Goal: Information Seeking & Learning: Learn about a topic

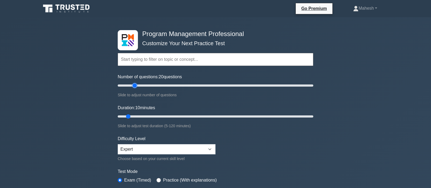
type input "20"
click at [135, 87] on input "Number of questions: 20 questions" at bounding box center [216, 85] width 196 height 6
click at [138, 115] on input "Duration: 15 minutes" at bounding box center [216, 116] width 196 height 6
type input "20"
click at [142, 116] on input "Duration: 15 minutes" at bounding box center [216, 116] width 196 height 6
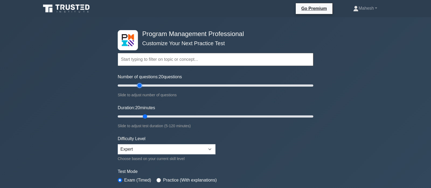
type input "25"
click at [141, 86] on input "Number of questions: 20 questions" at bounding box center [216, 85] width 196 height 6
type input "25"
click at [152, 116] on input "Duration: 20 minutes" at bounding box center [216, 116] width 196 height 6
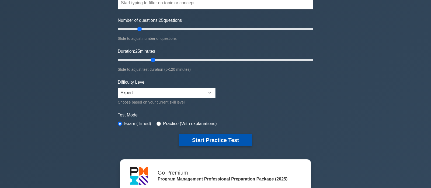
click at [221, 142] on button "Start Practice Test" at bounding box center [215, 140] width 73 height 12
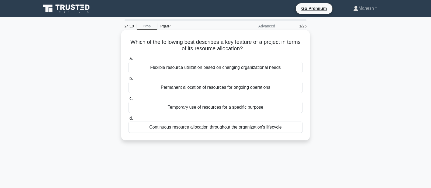
click at [244, 109] on div "Temporary use of resources for a specific purpose" at bounding box center [215, 107] width 175 height 11
click at [128, 100] on input "c. Temporary use of resources for a specific purpose" at bounding box center [128, 99] width 0 height 4
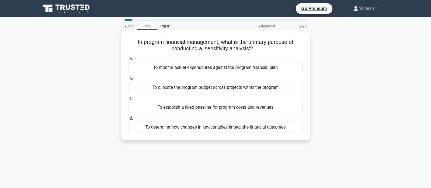
click at [215, 127] on div "To determine how changes in key variables impact the financial outcomes" at bounding box center [215, 127] width 175 height 11
click at [128, 120] on input "d. To determine how changes in key variables impact the financial outcomes" at bounding box center [128, 119] width 0 height 4
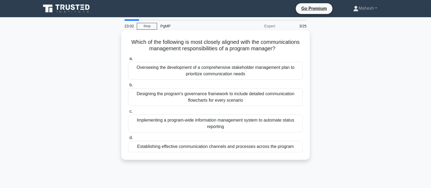
click at [245, 148] on div "Establishing effective communication channels and processes across the program" at bounding box center [215, 146] width 175 height 11
click at [128, 140] on input "d. Establishing effective communication channels and processes across the progr…" at bounding box center [128, 138] width 0 height 4
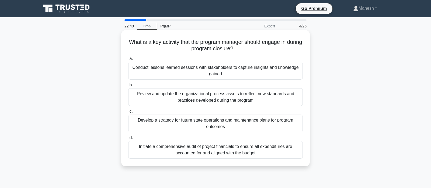
click at [228, 72] on div "Conduct lessons learned sessions with stakeholders to capture insights and know…" at bounding box center [215, 71] width 175 height 18
click at [128, 61] on input "a. Conduct lessons learned sessions with stakeholders to capture insights and k…" at bounding box center [128, 59] width 0 height 4
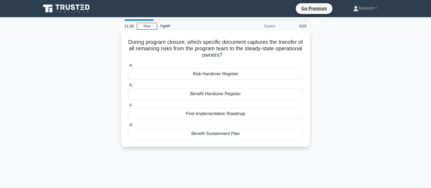
click at [217, 76] on div "Risk Handover Register" at bounding box center [215, 73] width 175 height 11
click at [128, 67] on input "a. Risk Handover Register" at bounding box center [128, 66] width 0 height 4
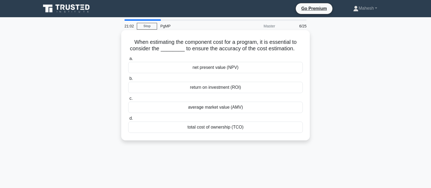
click at [216, 70] on div "net present value (NPV)" at bounding box center [215, 67] width 175 height 11
click at [128, 61] on input "a. net present value (NPV)" at bounding box center [128, 59] width 0 height 4
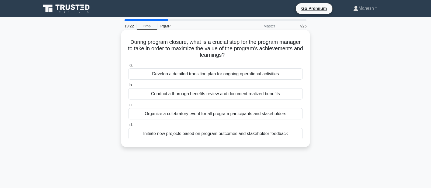
click at [227, 95] on div "Conduct a thorough benefits review and document realized benefits" at bounding box center [215, 93] width 175 height 11
click at [128, 87] on input "b. Conduct a thorough benefits review and document realized benefits" at bounding box center [128, 85] width 0 height 4
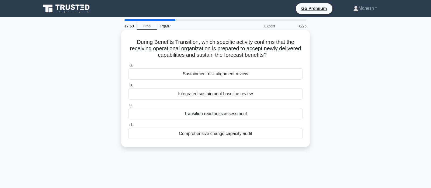
click at [209, 95] on div "Integrated sustainment baseline review" at bounding box center [215, 93] width 175 height 11
click at [128, 87] on input "b. Integrated sustainment baseline review" at bounding box center [128, 85] width 0 height 4
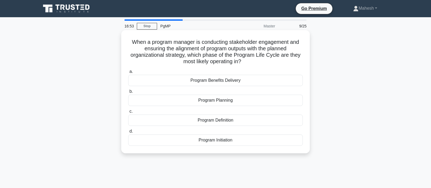
click at [207, 138] on div "Program Initiation" at bounding box center [215, 140] width 175 height 11
click at [128, 133] on input "d. Program Initiation" at bounding box center [128, 132] width 0 height 4
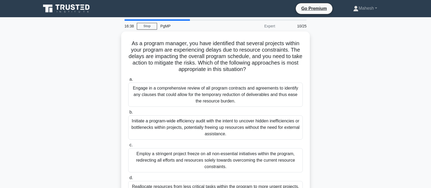
scroll to position [28, 0]
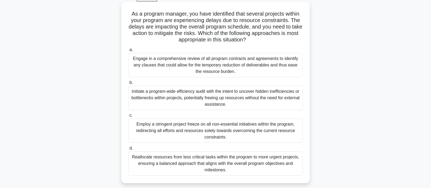
click at [203, 167] on div "Reallocate resources from less critical tasks within the program to more urgent…" at bounding box center [215, 164] width 175 height 24
click at [128, 150] on input "d. Reallocate resources from less critical tasks within the program to more urg…" at bounding box center [128, 149] width 0 height 4
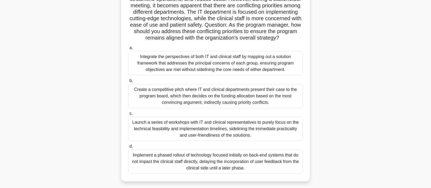
scroll to position [57, 0]
click at [201, 62] on div "Integrate the perspectives of both IT and clinical staff by mapping out a solut…" at bounding box center [215, 63] width 175 height 24
click at [128, 49] on input "a. Integrate the perspectives of both IT and clinical staff by mapping out a so…" at bounding box center [128, 48] width 0 height 4
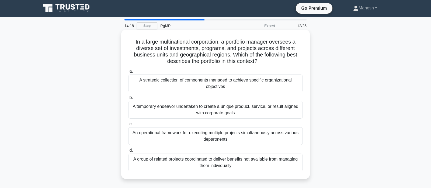
scroll to position [0, 0]
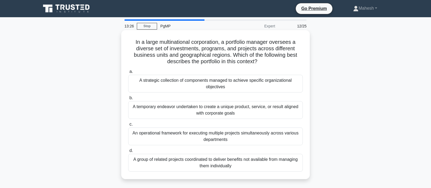
click at [198, 138] on div "An operational framework for executing multiple projects simultaneously across …" at bounding box center [215, 137] width 175 height 18
click at [128, 126] on input "c. An operational framework for executing multiple projects simultaneously acro…" at bounding box center [128, 125] width 0 height 4
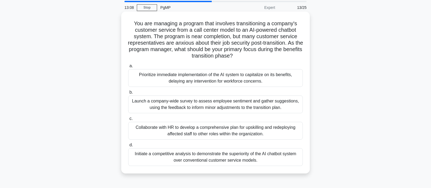
scroll to position [28, 0]
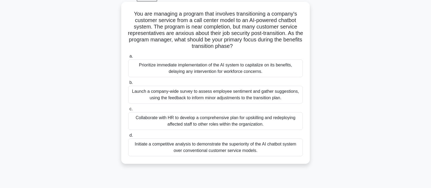
click at [196, 121] on div "Collaborate with HR to develop a comprehensive plan for upskilling and redeploy…" at bounding box center [215, 121] width 175 height 18
click at [128, 111] on input "c. Collaborate with HR to develop a comprehensive plan for upskilling and redep…" at bounding box center [128, 109] width 0 height 4
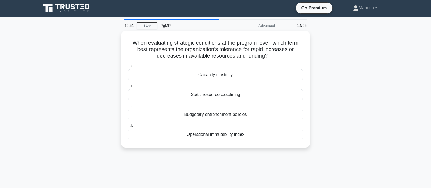
scroll to position [0, 0]
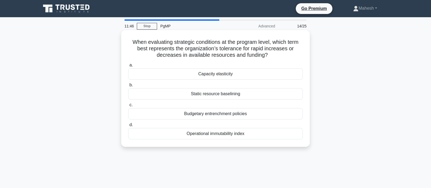
click at [216, 75] on div "Capacity elasticity" at bounding box center [215, 73] width 175 height 11
click at [128, 67] on input "a. Capacity elasticity" at bounding box center [128, 66] width 0 height 4
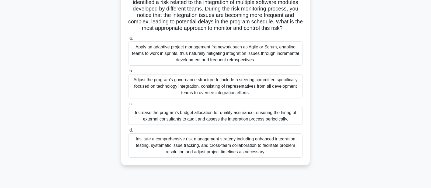
scroll to position [57, 0]
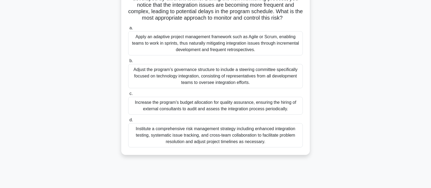
click at [185, 134] on div "Institute a comprehensive risk management strategy including enhanced integrati…" at bounding box center [215, 135] width 175 height 24
click at [128, 122] on input "d. Institute a comprehensive risk management strategy including enhanced integr…" at bounding box center [128, 120] width 0 height 4
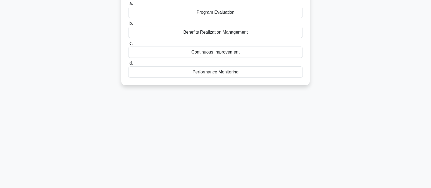
scroll to position [0, 0]
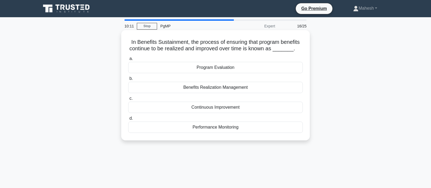
click at [227, 88] on div "Benefits Realization Management" at bounding box center [215, 87] width 175 height 11
click at [128, 81] on input "b. Benefits Realization Management" at bounding box center [128, 79] width 0 height 4
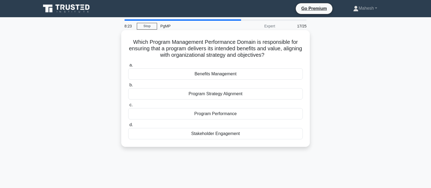
click at [231, 95] on div "Program Strategy Alignment" at bounding box center [215, 93] width 175 height 11
click at [128, 87] on input "b. Program Strategy Alignment" at bounding box center [128, 85] width 0 height 4
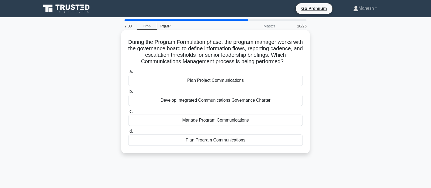
click at [216, 121] on div "Manage Program Communications" at bounding box center [215, 120] width 175 height 11
click at [128, 113] on input "c. Manage Program Communications" at bounding box center [128, 112] width 0 height 4
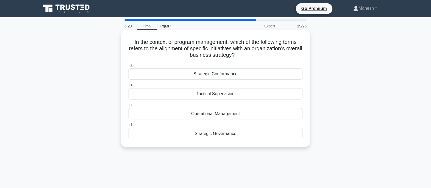
click at [208, 74] on div "Strategic Conformance" at bounding box center [215, 73] width 175 height 11
click at [128, 67] on input "a. Strategic Conformance" at bounding box center [128, 66] width 0 height 4
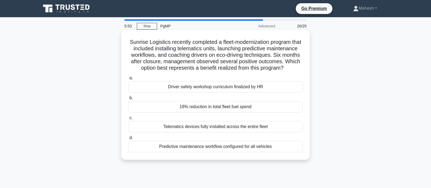
click at [212, 109] on div "18% reduction in total fleet fuel spend" at bounding box center [215, 106] width 175 height 11
click at [128, 100] on input "b. 18% reduction in total fleet fuel spend" at bounding box center [128, 98] width 0 height 4
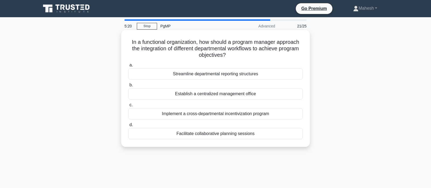
click at [213, 135] on div "Facilitate collaborative planning sessions" at bounding box center [215, 133] width 175 height 11
click at [128, 127] on input "d. Facilitate collaborative planning sessions" at bounding box center [128, 125] width 0 height 4
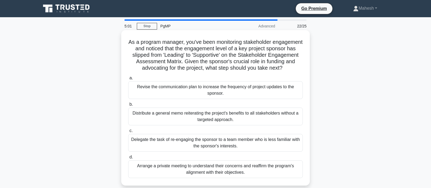
scroll to position [28, 0]
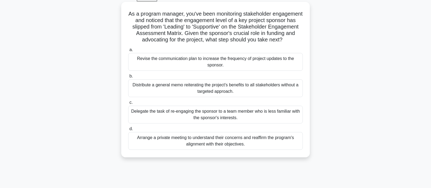
click at [221, 148] on div "Arrange a private meeting to understand their concerns and reaffirm the program…" at bounding box center [215, 141] width 175 height 18
click at [128, 131] on input "d. Arrange a private meeting to understand their concerns and reaffirm the prog…" at bounding box center [128, 129] width 0 height 4
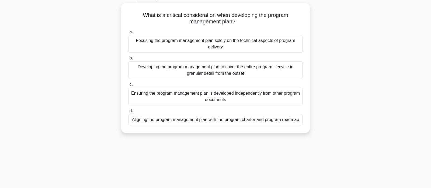
scroll to position [0, 0]
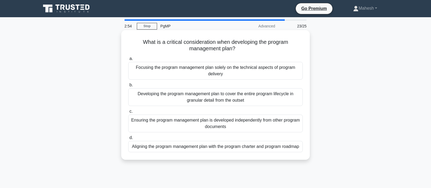
click at [240, 147] on div "Aligning the program management plan with the program charter and program roadm…" at bounding box center [215, 146] width 175 height 11
click at [128, 140] on input "d. Aligning the program management plan with the program charter and program ro…" at bounding box center [128, 138] width 0 height 4
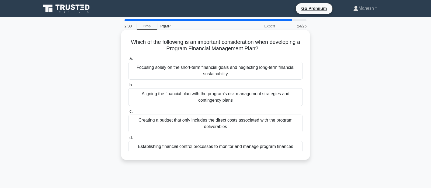
click at [241, 148] on div "Establishing financial control processes to monitor and manage program finances" at bounding box center [215, 146] width 175 height 11
click at [128, 140] on input "d. Establishing financial control processes to monitor and manage program finan…" at bounding box center [128, 138] width 0 height 4
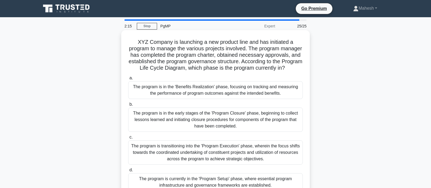
scroll to position [28, 0]
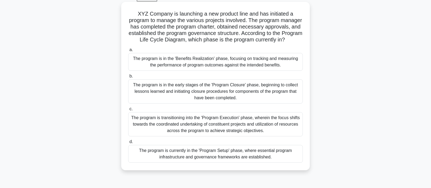
click at [245, 153] on div "The program is currently in the 'Program Setup' phase, where essential program …" at bounding box center [215, 154] width 175 height 18
click at [128, 144] on input "d. The program is currently in the 'Program Setup' phase, where essential progr…" at bounding box center [128, 142] width 0 height 4
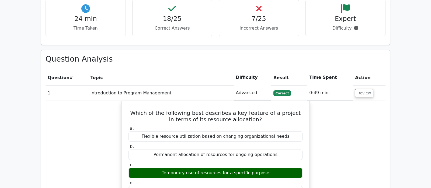
scroll to position [424, 0]
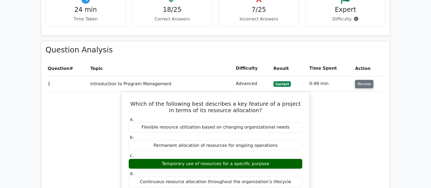
click at [366, 80] on button "Review" at bounding box center [364, 84] width 18 height 8
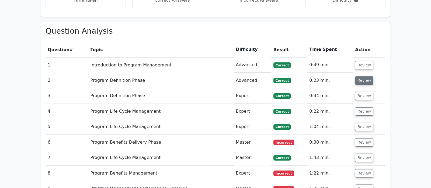
scroll to position [452, 0]
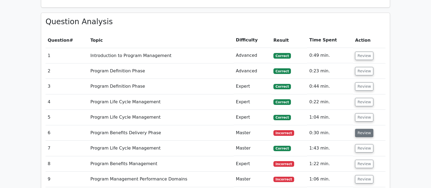
click at [362, 129] on button "Review" at bounding box center [364, 133] width 18 height 8
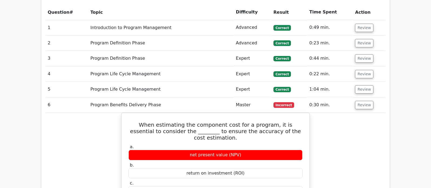
scroll to position [481, 0]
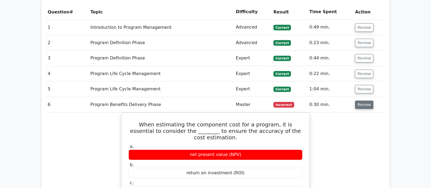
click at [364, 101] on button "Review" at bounding box center [364, 105] width 18 height 8
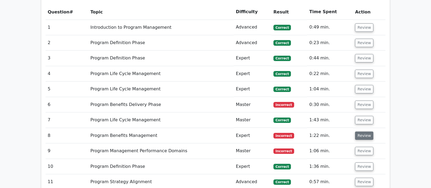
click at [362, 132] on button "Review" at bounding box center [364, 136] width 18 height 8
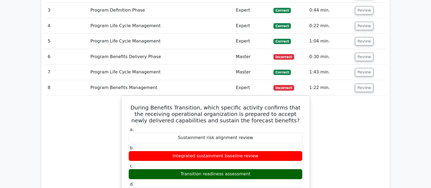
scroll to position [537, 0]
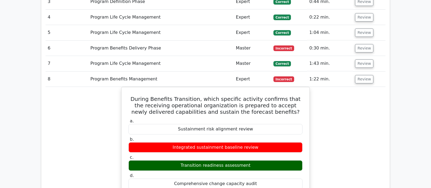
drag, startPoint x: 363, startPoint y: 55, endPoint x: 368, endPoint y: 80, distance: 25.0
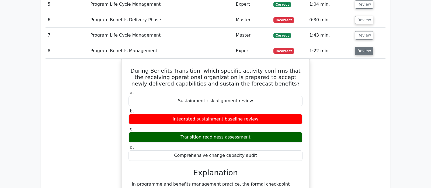
click at [360, 47] on button "Review" at bounding box center [364, 51] width 18 height 8
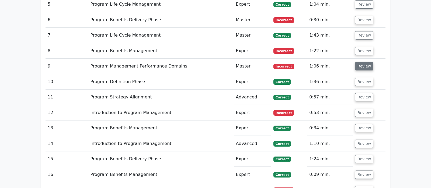
click at [361, 62] on button "Review" at bounding box center [364, 66] width 18 height 8
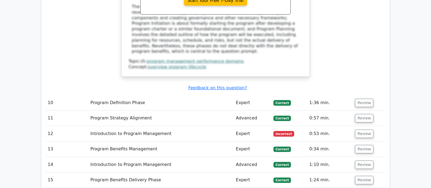
scroll to position [820, 0]
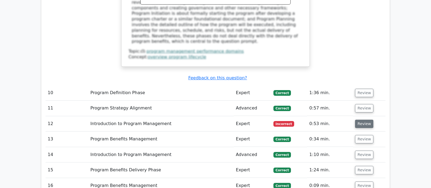
click at [362, 120] on button "Review" at bounding box center [364, 124] width 18 height 8
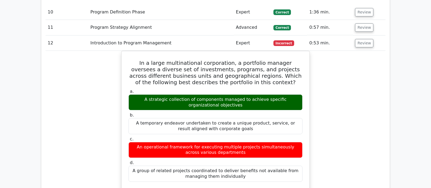
scroll to position [877, 0]
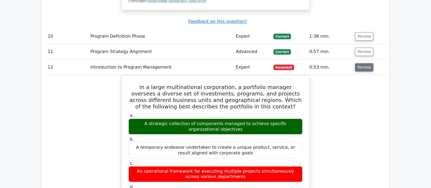
click at [363, 63] on button "Review" at bounding box center [364, 67] width 18 height 8
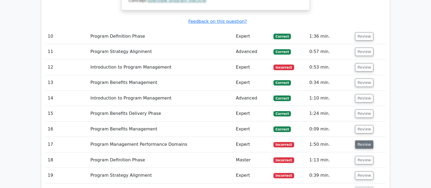
click at [360, 141] on button "Review" at bounding box center [364, 145] width 18 height 8
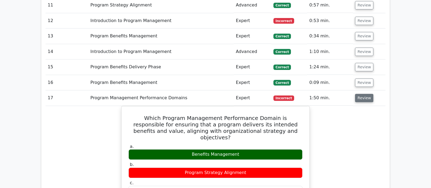
scroll to position [933, 0]
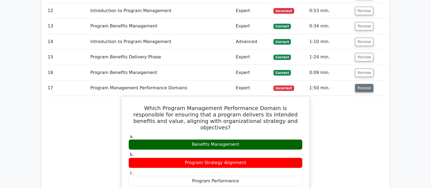
click at [367, 84] on button "Review" at bounding box center [364, 88] width 18 height 8
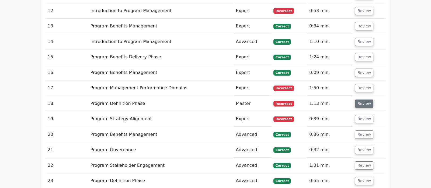
click at [362, 100] on button "Review" at bounding box center [364, 104] width 18 height 8
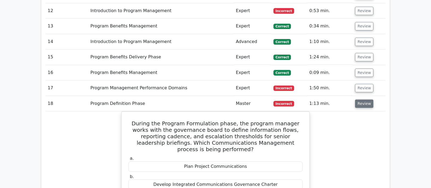
click at [363, 100] on button "Review" at bounding box center [364, 104] width 18 height 8
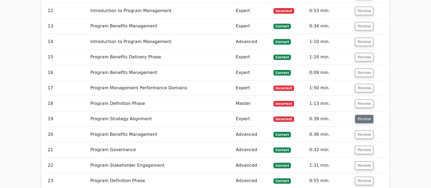
click at [364, 115] on button "Review" at bounding box center [364, 119] width 18 height 8
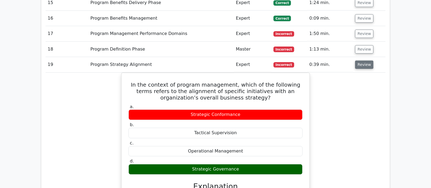
scroll to position [961, 0]
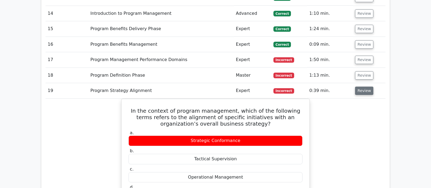
click at [360, 87] on button "Review" at bounding box center [364, 91] width 18 height 8
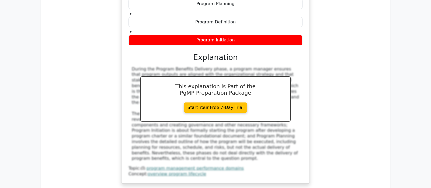
scroll to position [679, 0]
